Goal: Obtain resource: Download file/media

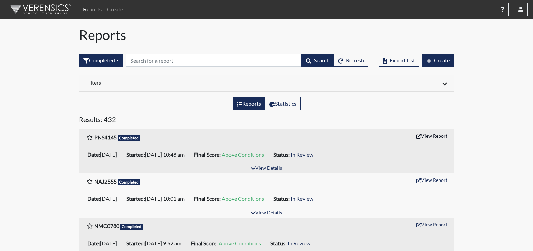
click at [434, 136] on button "View Report" at bounding box center [431, 136] width 37 height 10
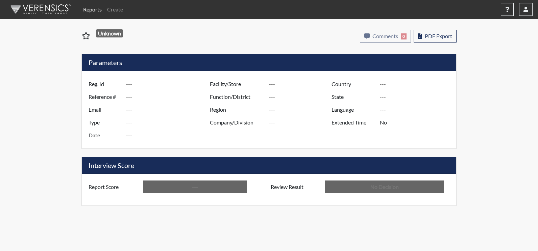
type input "PNS4145"
type input "51613"
type input "---"
type input "Corrections Pre-Employment"
type input "[DATE]"
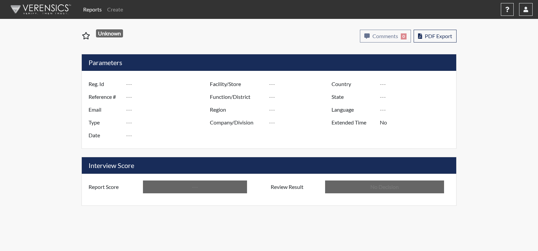
type input "[PERSON_NAME]"
type input "[GEOGRAPHIC_DATA]"
type input "[US_STATE]"
type input "English"
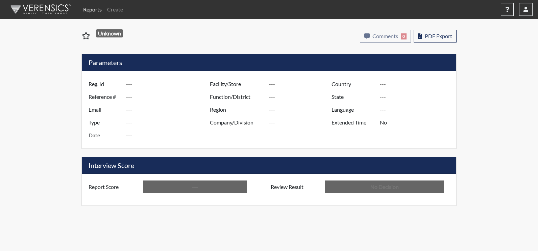
type input "Above Conditions"
type input "In Review"
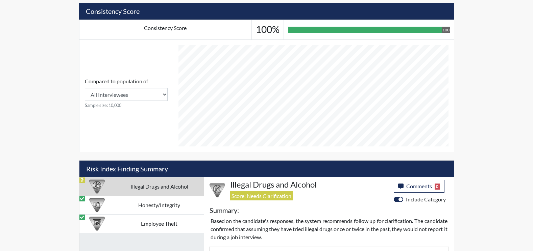
scroll to position [304, 0]
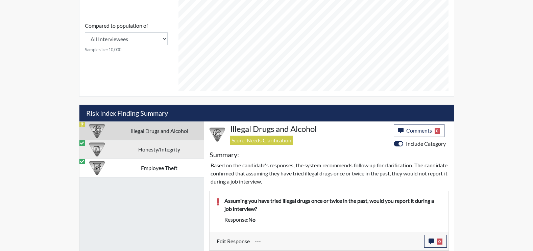
click at [150, 148] on td "Honesty/Integrity" at bounding box center [159, 149] width 89 height 19
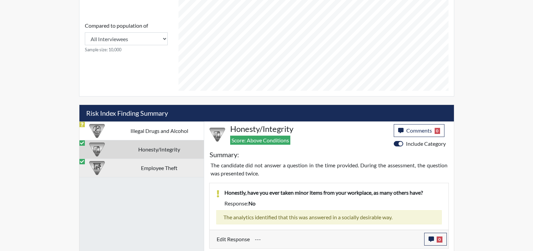
click at [158, 168] on td "Employee Theft" at bounding box center [159, 168] width 89 height 19
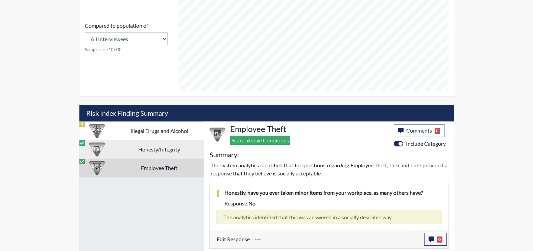
drag, startPoint x: 161, startPoint y: 137, endPoint x: 160, endPoint y: 143, distance: 5.8
click at [161, 139] on td "Illegal Drugs and Alcohol" at bounding box center [159, 131] width 89 height 19
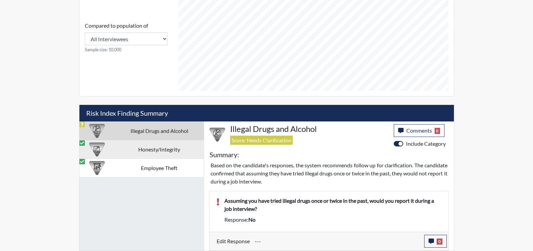
click at [159, 150] on td "Honesty/Integrity" at bounding box center [159, 149] width 89 height 19
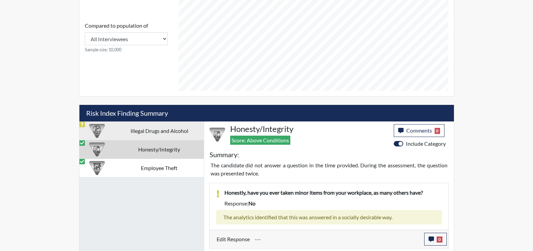
click at [170, 133] on td "Illegal Drugs and Alcohol" at bounding box center [159, 131] width 89 height 19
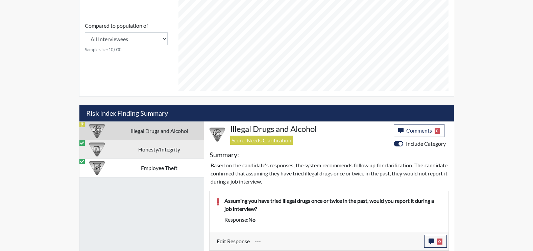
click at [147, 151] on td "Honesty/Integrity" at bounding box center [159, 149] width 89 height 19
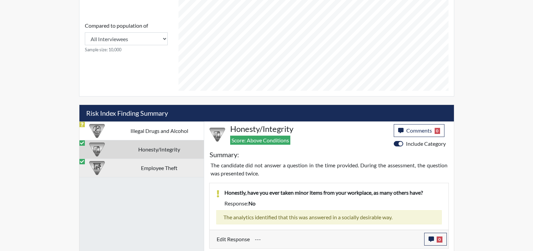
click at [164, 168] on td "Employee Theft" at bounding box center [159, 168] width 89 height 19
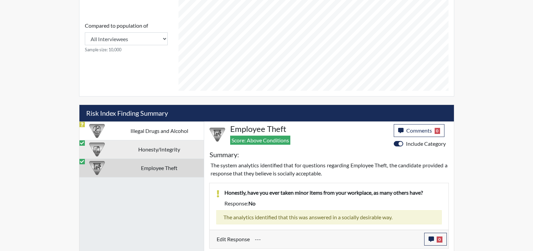
click at [169, 149] on td "Honesty/Integrity" at bounding box center [159, 149] width 89 height 19
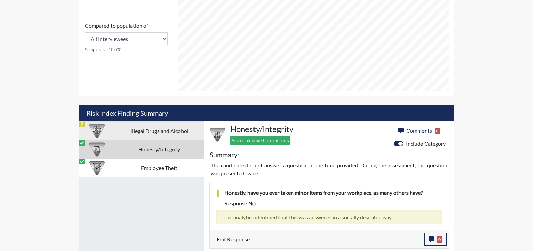
click at [182, 129] on td "Illegal Drugs and Alcohol" at bounding box center [159, 131] width 89 height 19
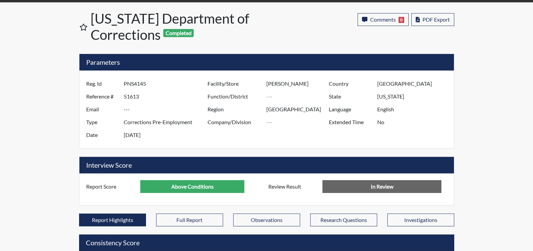
scroll to position [0, 0]
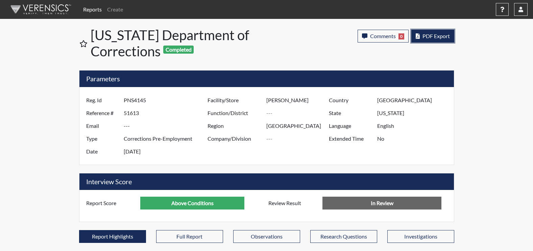
click at [432, 39] on span "PDF Export" at bounding box center [435, 36] width 27 height 6
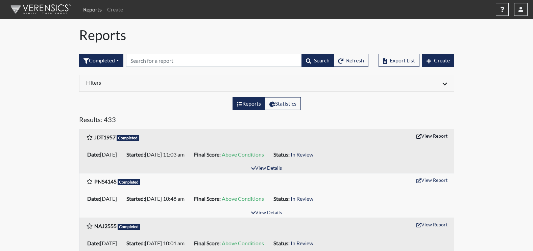
click at [430, 138] on button "View Report" at bounding box center [431, 136] width 37 height 10
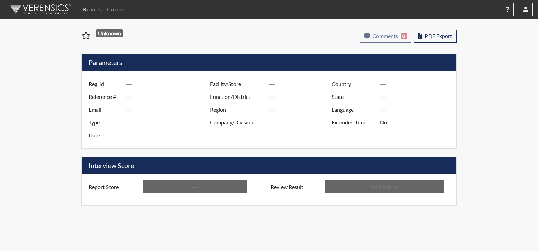
type input "JDT1957"
type input "51615"
type input "---"
type input "Corrections Pre-Employment"
type input "[DATE]"
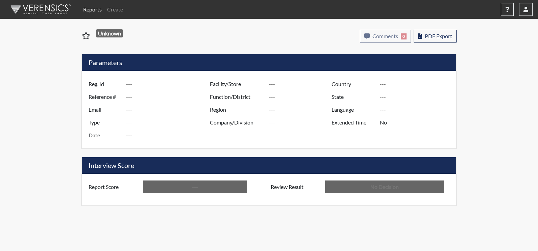
type input "[PERSON_NAME]"
type input "[GEOGRAPHIC_DATA]"
type input "[US_STATE]"
type input "English"
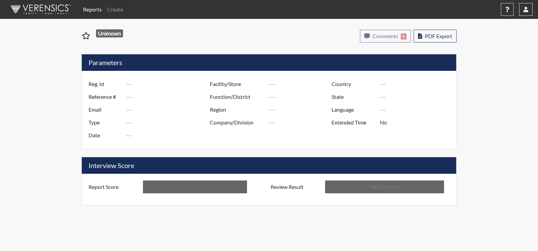
type input "Above Conditions"
type input "In Review"
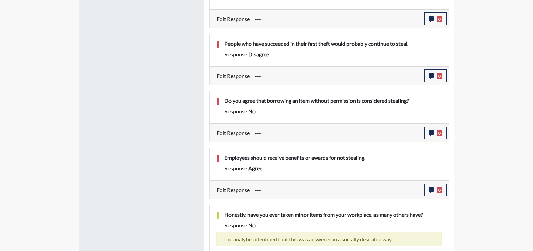
scroll to position [507, 0]
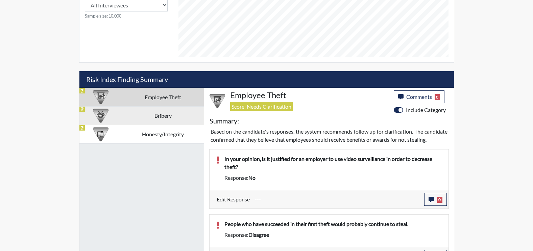
click at [161, 123] on td "Bribery" at bounding box center [162, 115] width 81 height 19
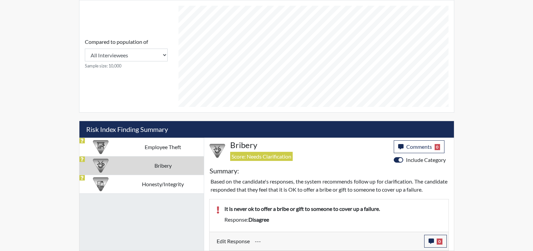
scroll to position [296, 0]
click at [160, 175] on td "Honesty/Integrity" at bounding box center [162, 184] width 81 height 19
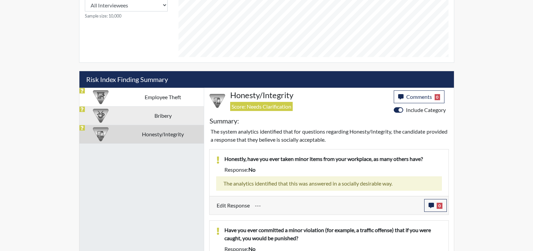
click at [187, 115] on td "Bribery" at bounding box center [162, 115] width 81 height 19
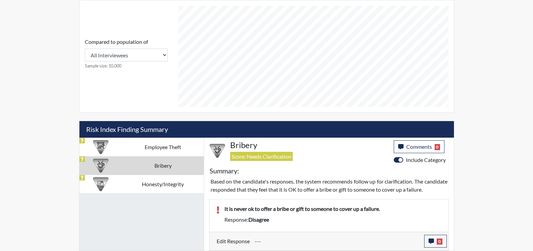
scroll to position [296, 0]
click at [176, 145] on td "Employee Theft" at bounding box center [162, 147] width 81 height 19
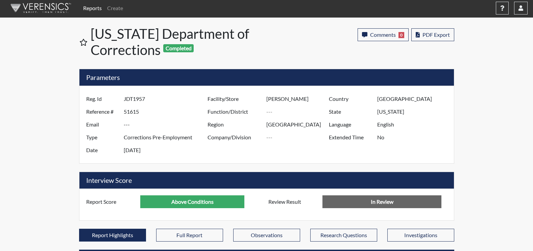
scroll to position [0, 0]
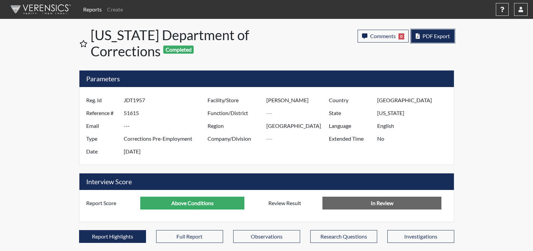
click at [431, 35] on span "PDF Export" at bounding box center [435, 36] width 27 height 6
